Goal: Find specific page/section: Find specific page/section

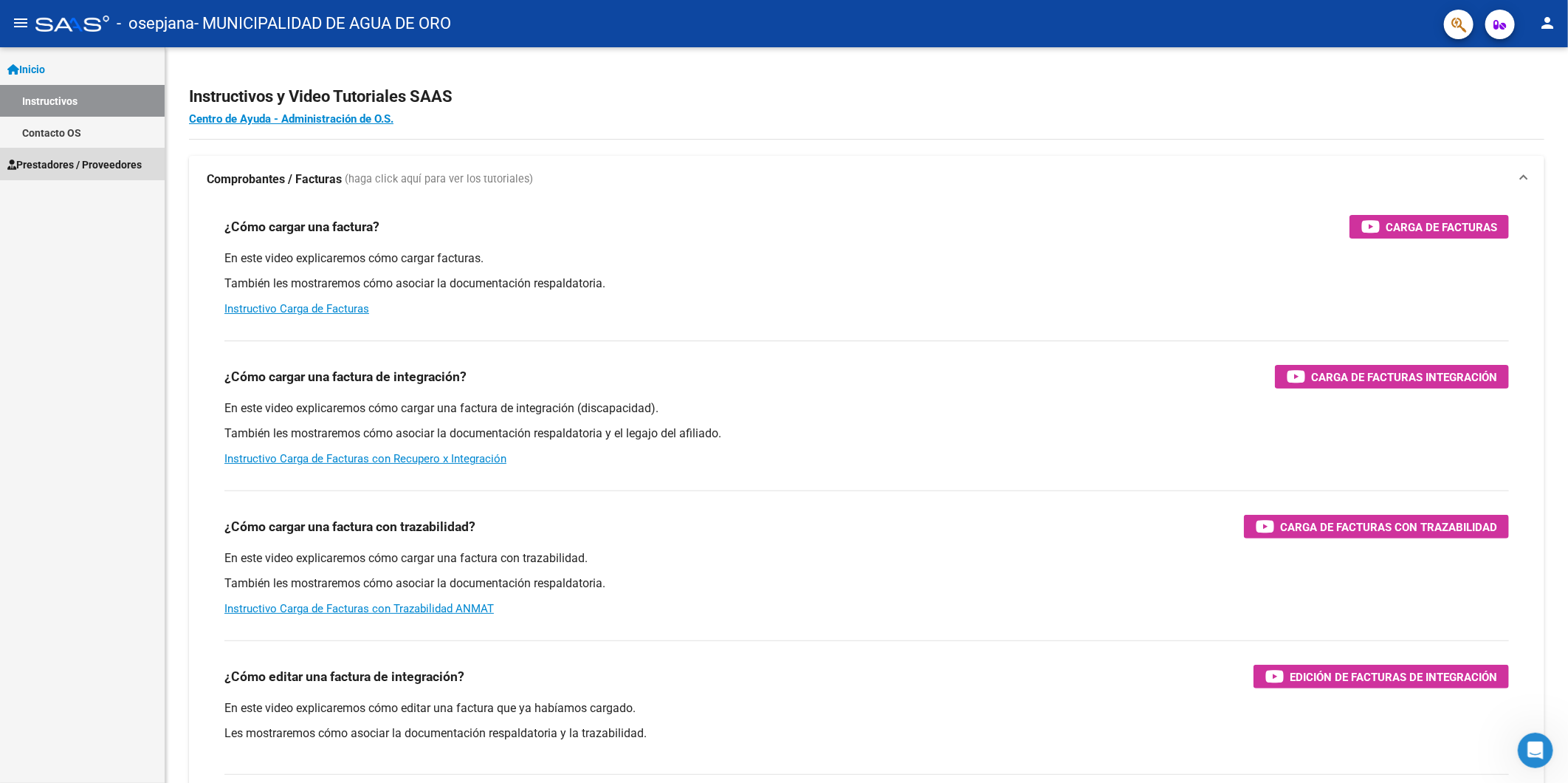
click at [58, 166] on span "Prestadores / Proveedores" at bounding box center [74, 165] width 135 height 16
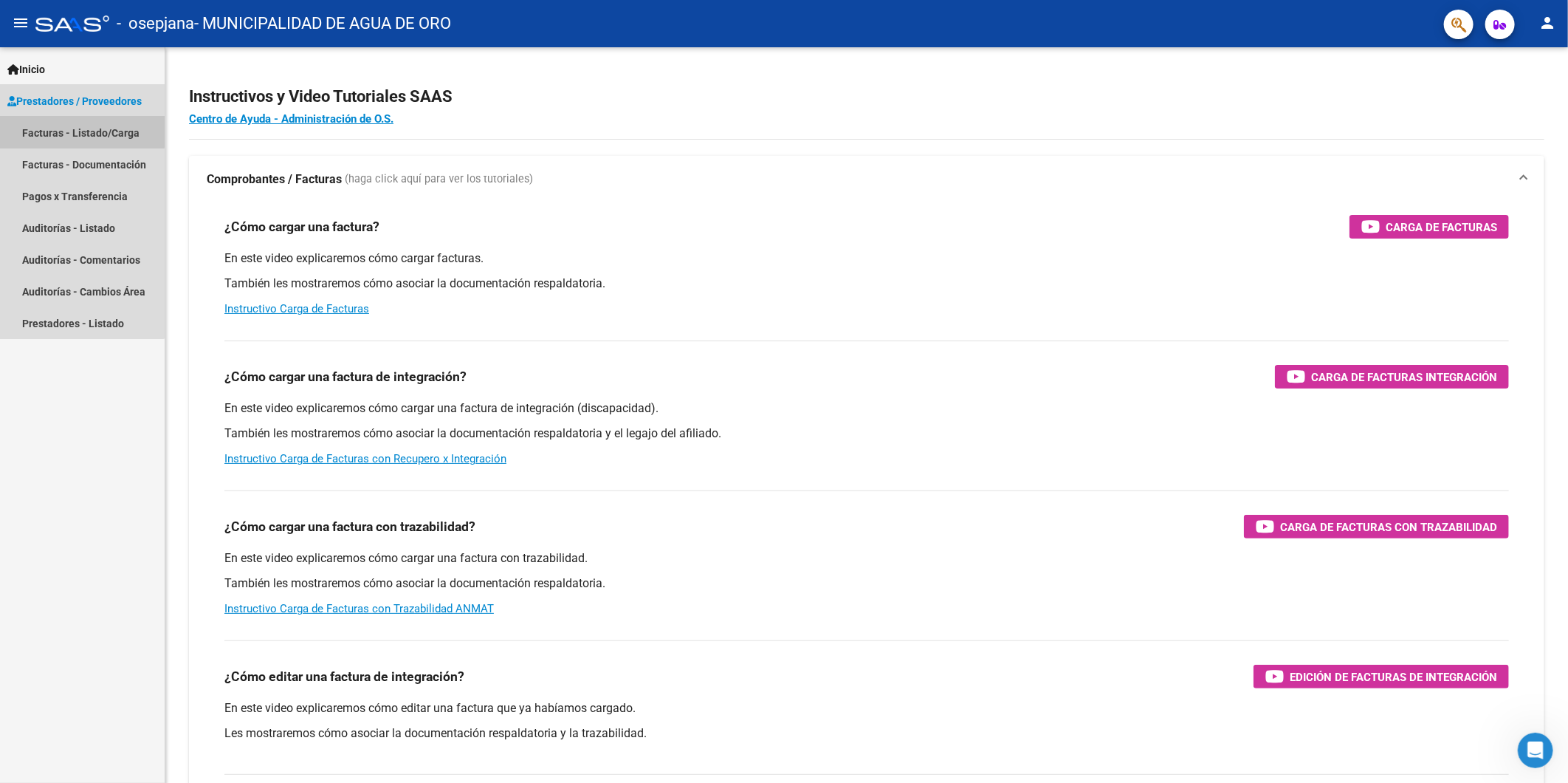
click at [64, 131] on link "Facturas - Listado/Carga" at bounding box center [82, 133] width 165 height 32
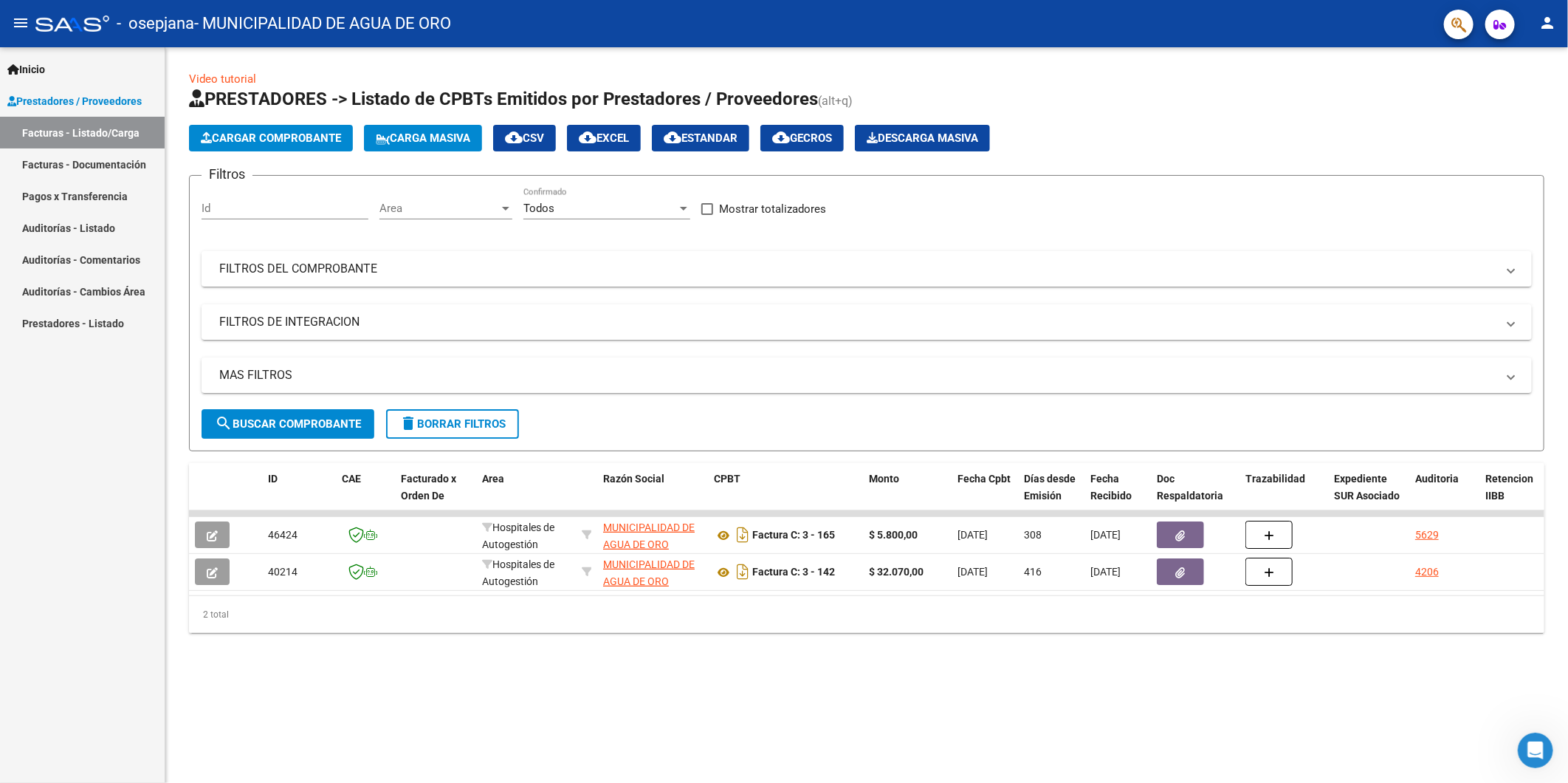
click at [64, 189] on link "Pagos x Transferencia" at bounding box center [82, 196] width 165 height 32
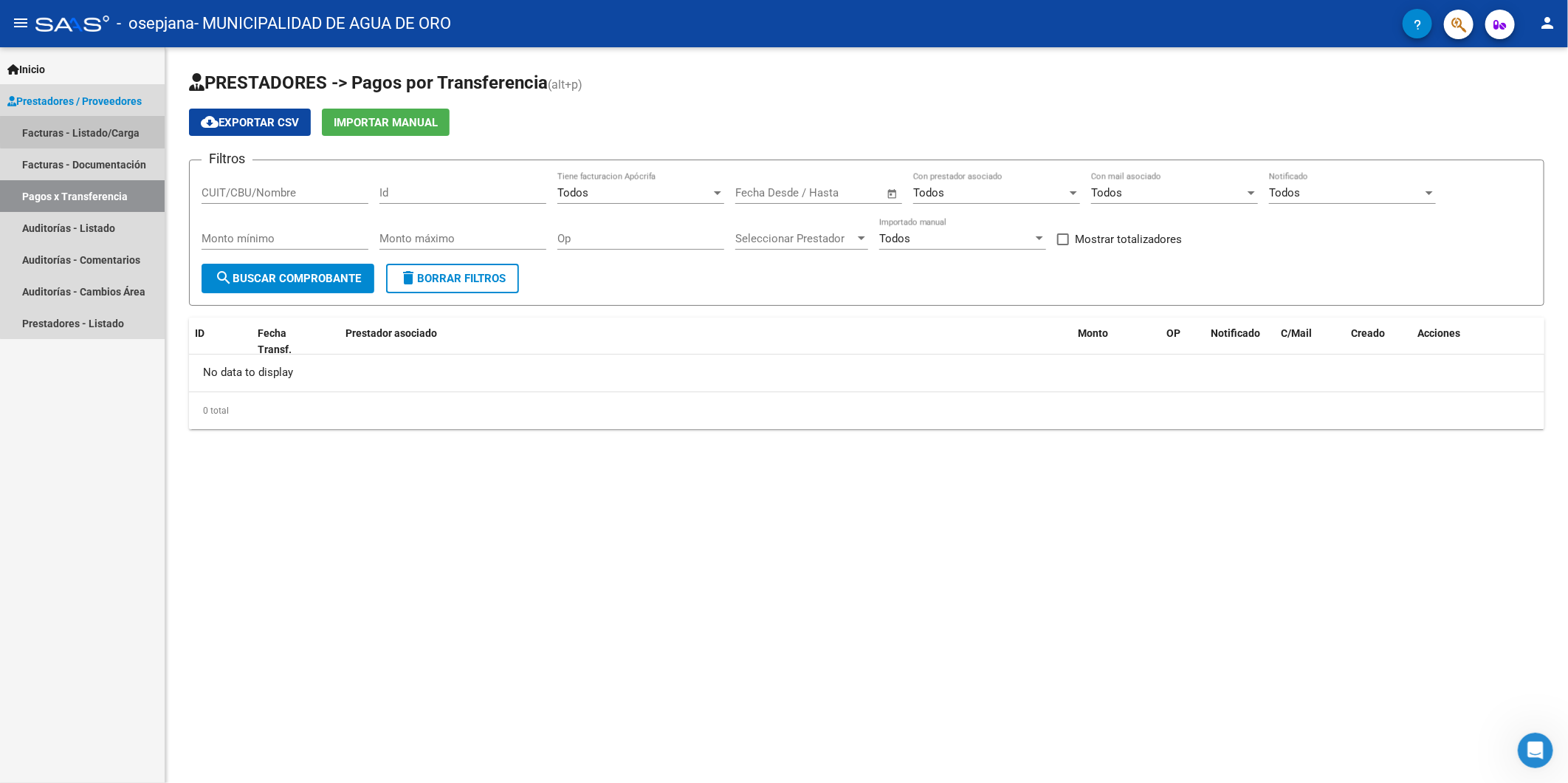
click at [101, 131] on link "Facturas - Listado/Carga" at bounding box center [82, 133] width 165 height 32
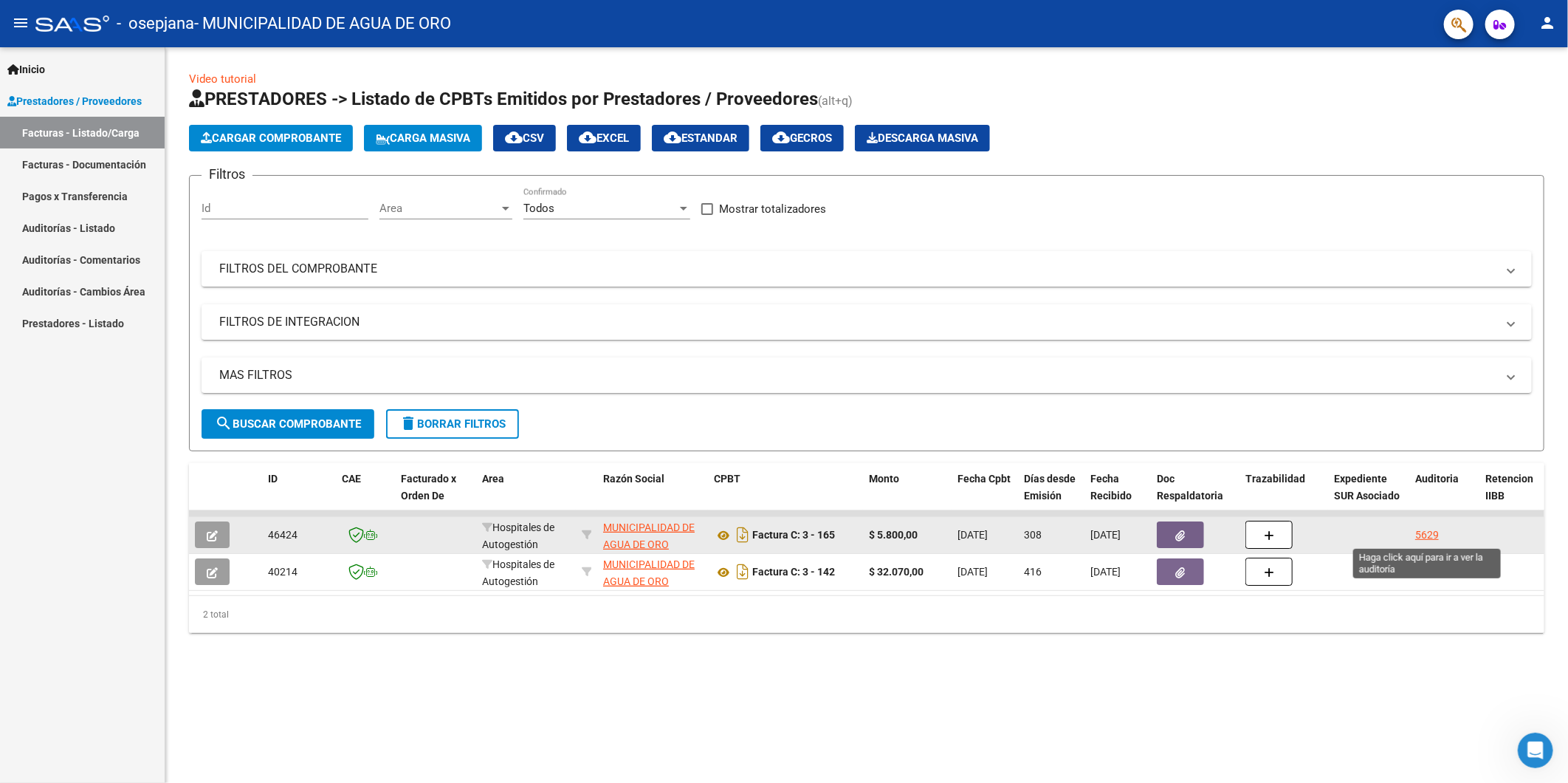
click at [1427, 533] on div "5629" at bounding box center [1427, 534] width 24 height 17
